Goal: Task Accomplishment & Management: Complete application form

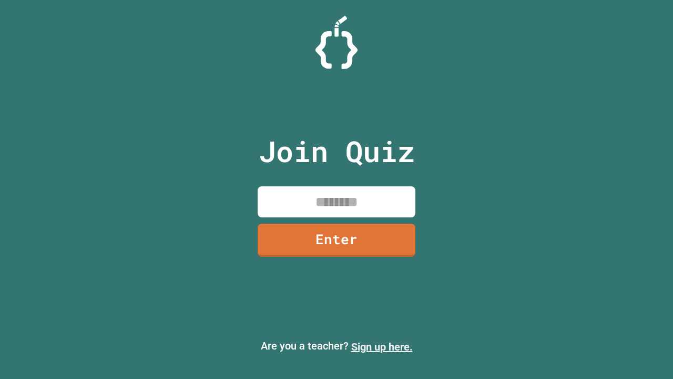
click at [382, 346] on link "Sign up here." at bounding box center [382, 346] width 62 height 13
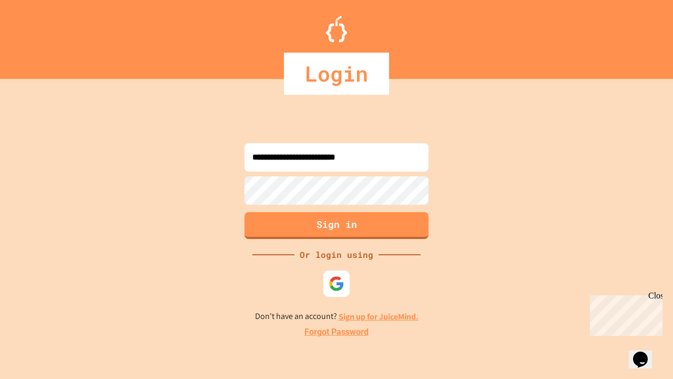
type input "**********"
